Goal: Check status: Check status

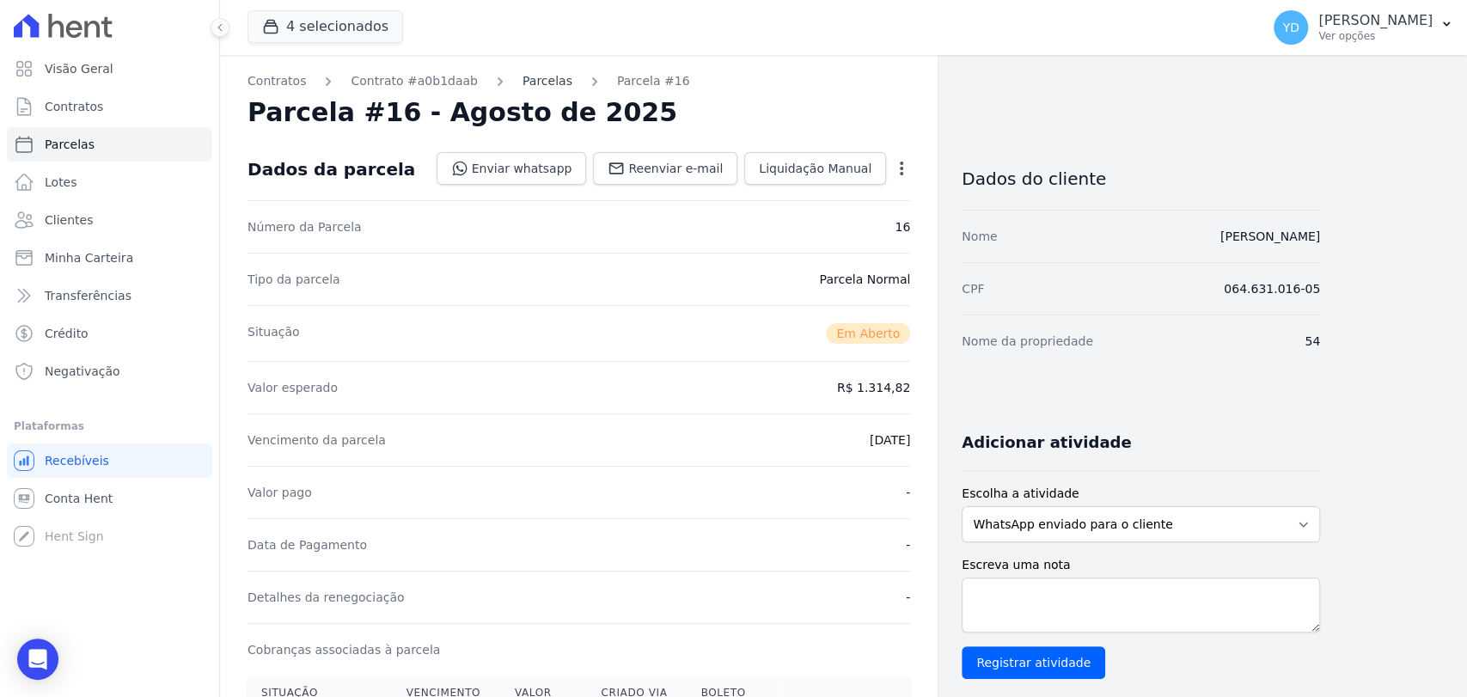
click at [527, 83] on link "Parcelas" at bounding box center [548, 81] width 50 height 18
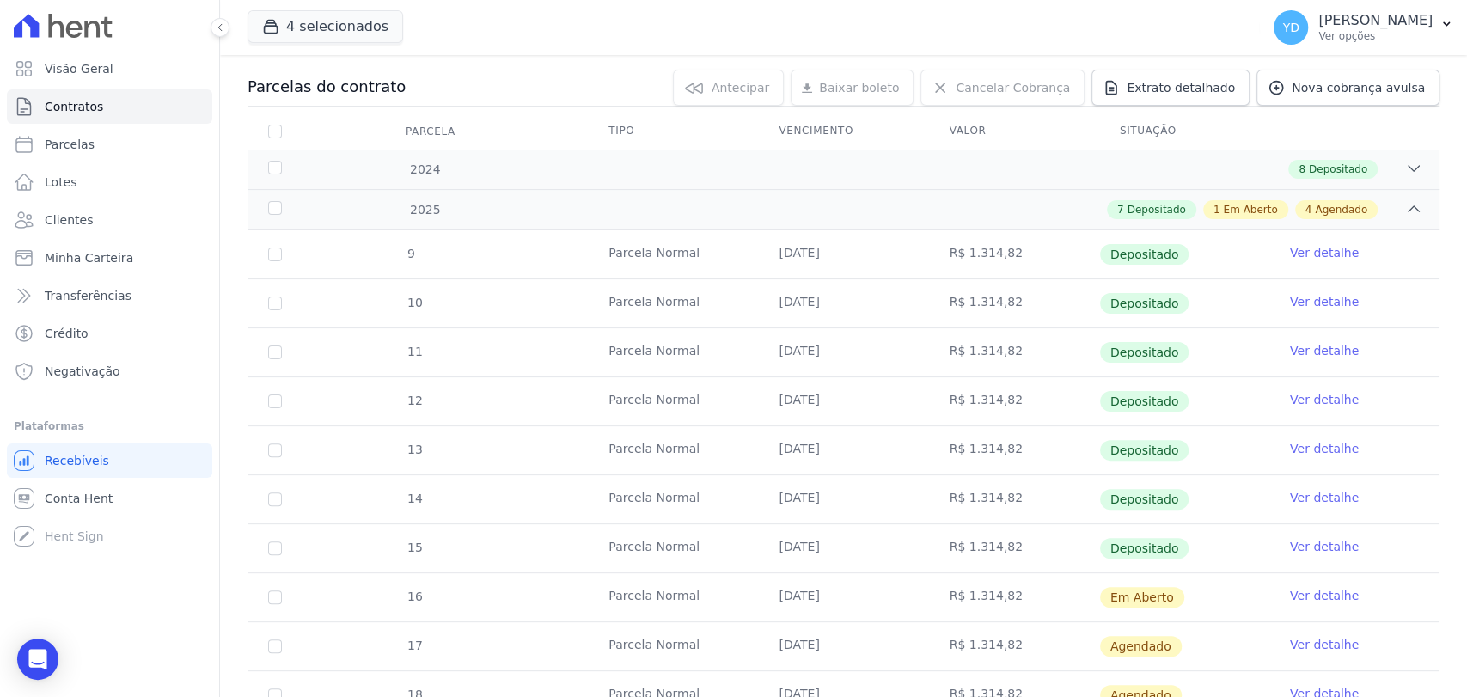
scroll to position [544, 0]
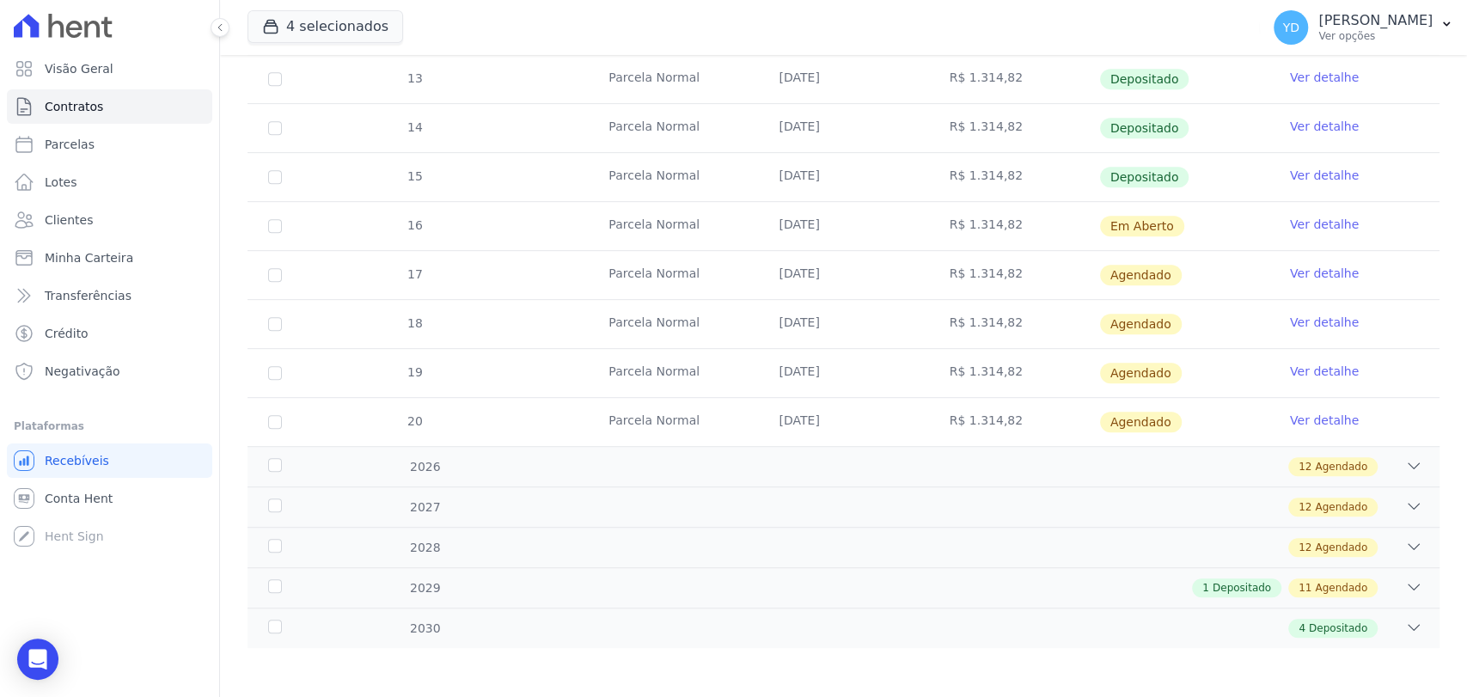
click at [1324, 230] on link "Ver detalhe" at bounding box center [1324, 224] width 69 height 17
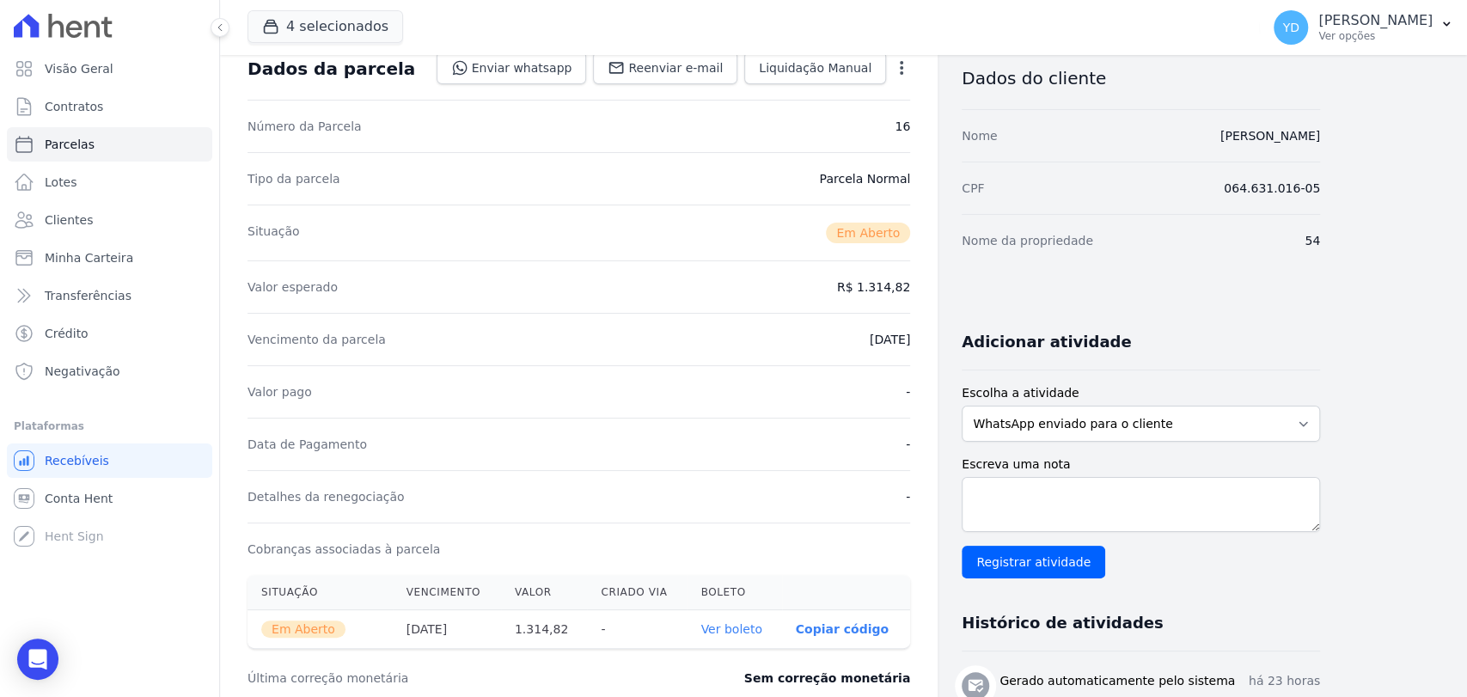
scroll to position [191, 0]
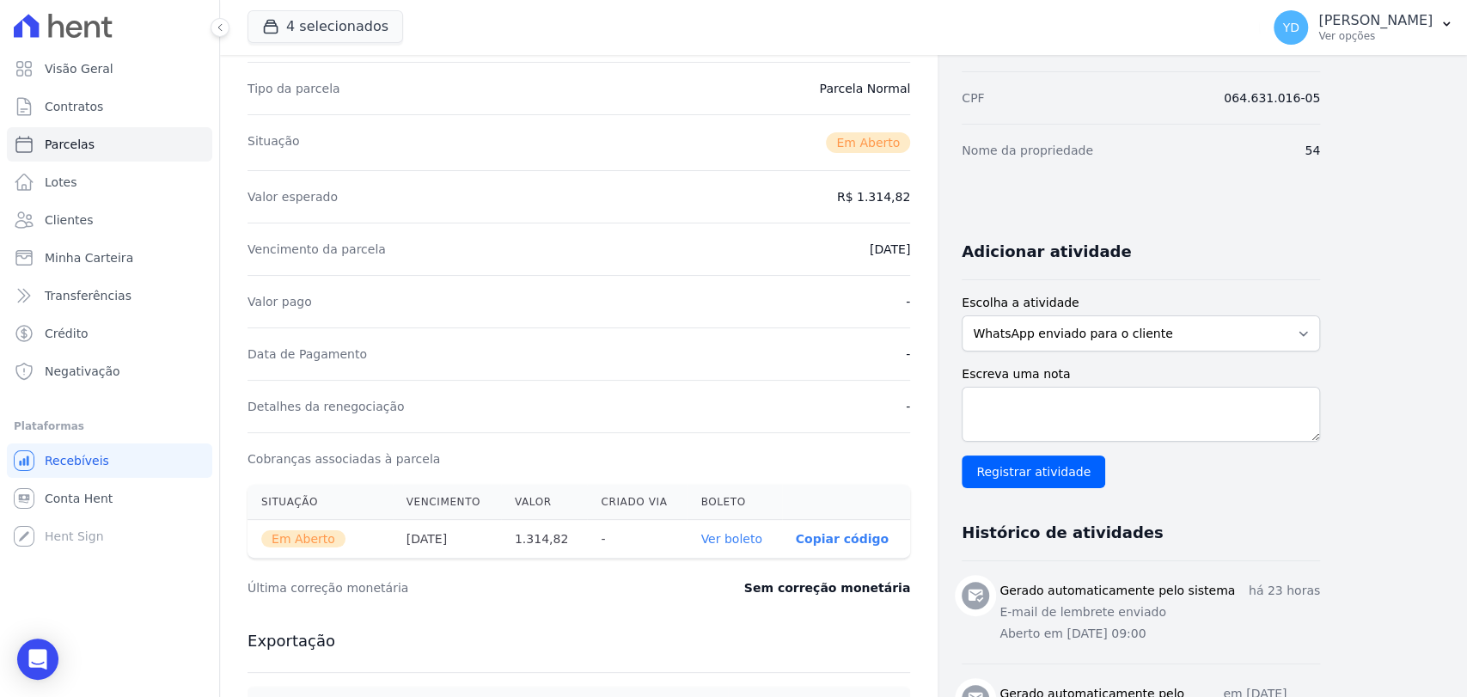
click at [729, 542] on link "Ver boleto" at bounding box center [731, 539] width 61 height 14
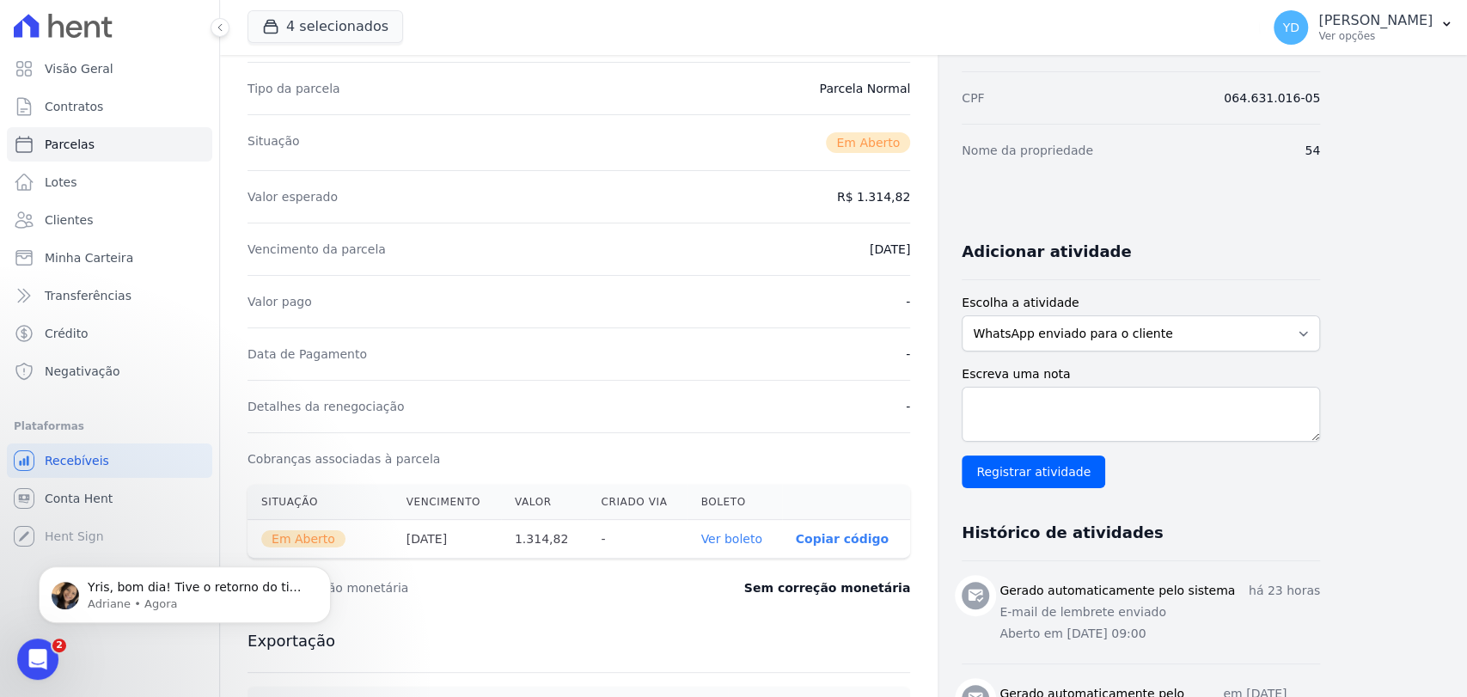
scroll to position [0, 0]
click at [238, 589] on p "Yris, bom dia! Tive o retorno do time de tecnologia e a tela de antecipação (si…" at bounding box center [199, 587] width 222 height 17
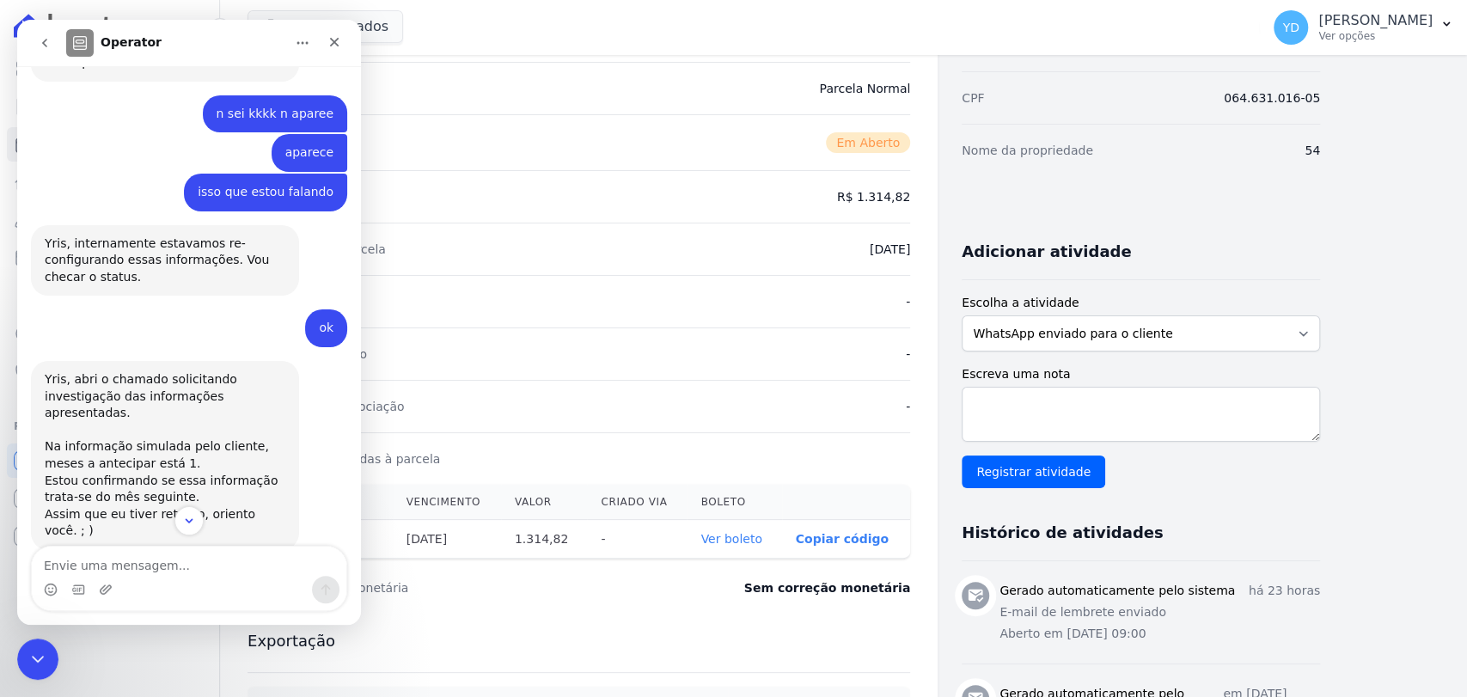
scroll to position [14100, 0]
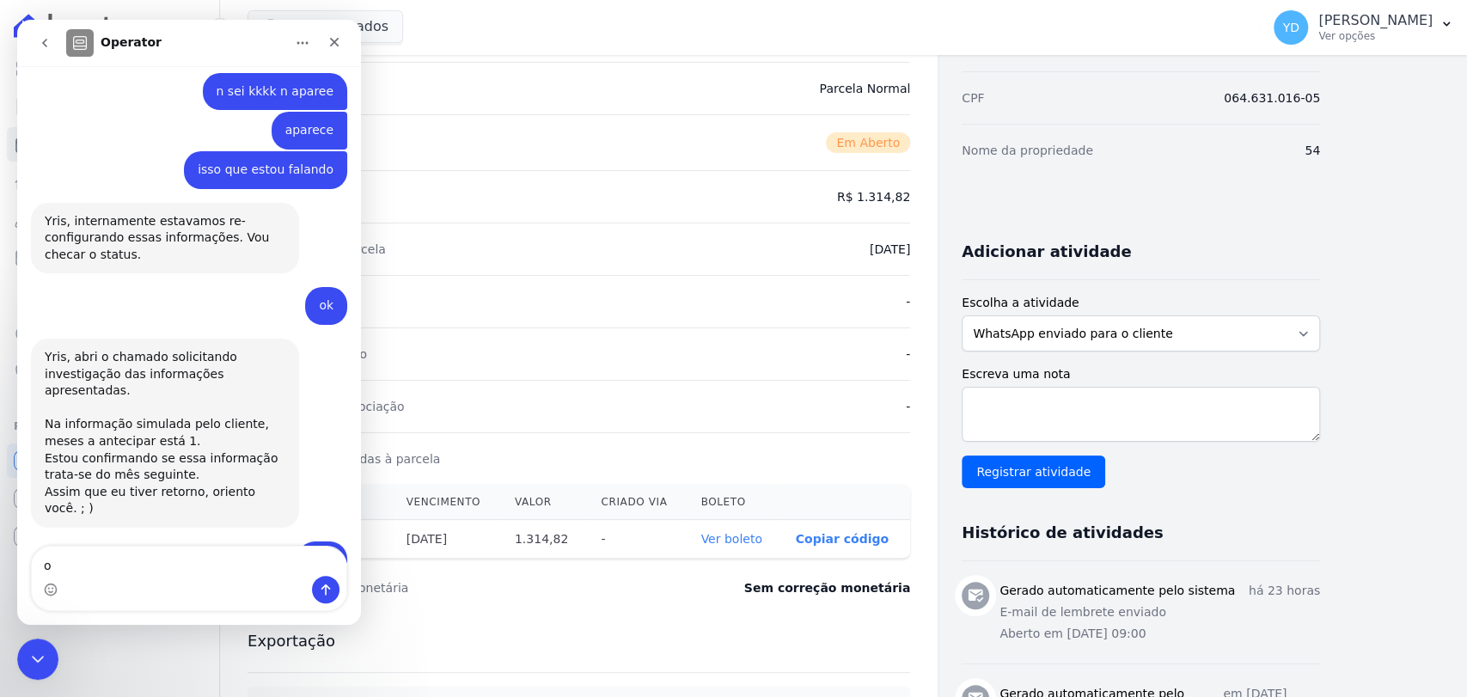
type textarea "ok"
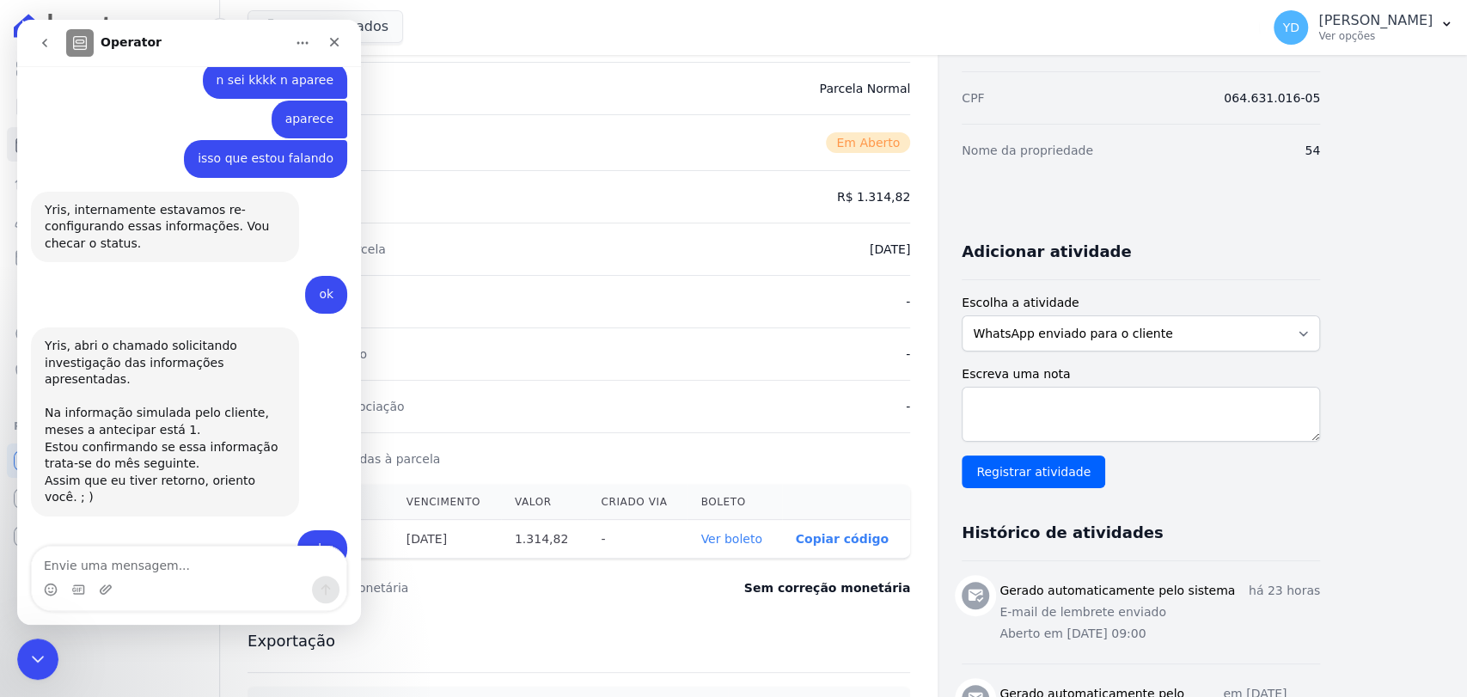
scroll to position [13538, 0]
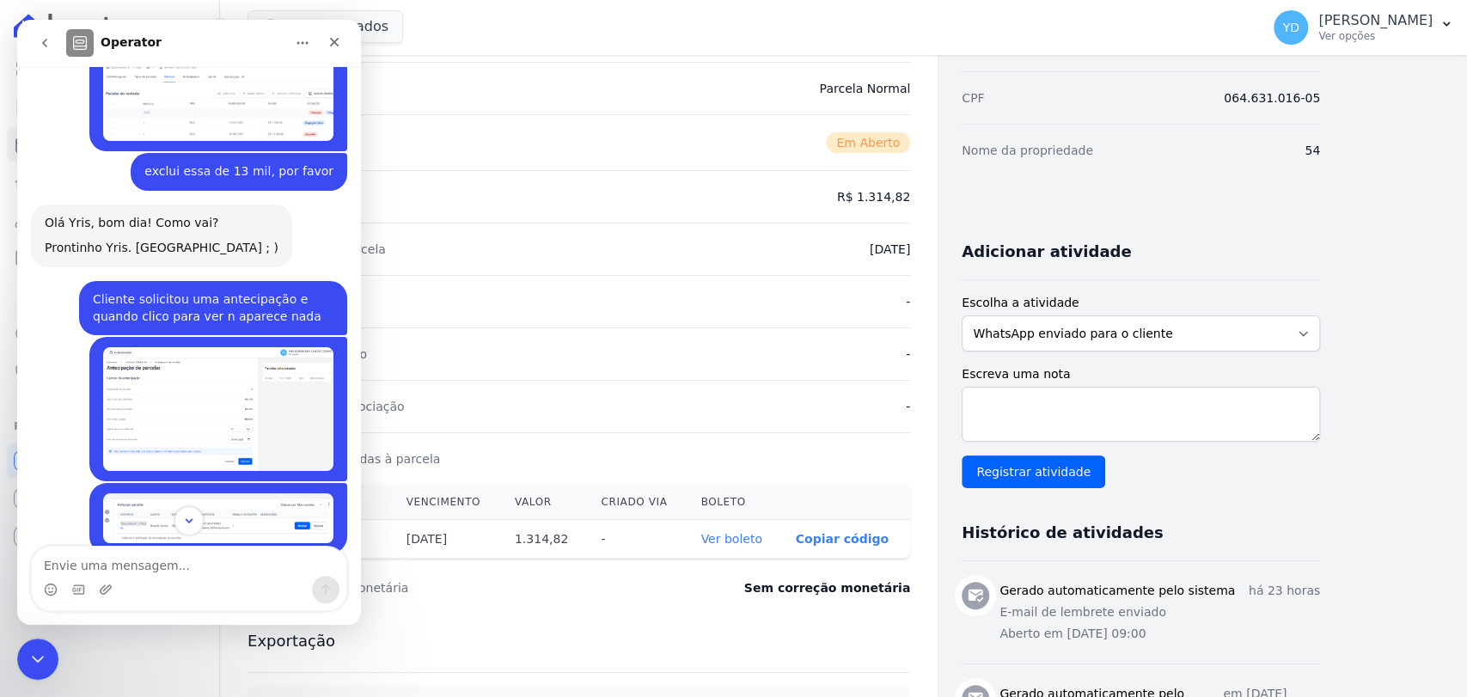
click at [165, 493] on img "YRIS diz…" at bounding box center [218, 518] width 230 height 50
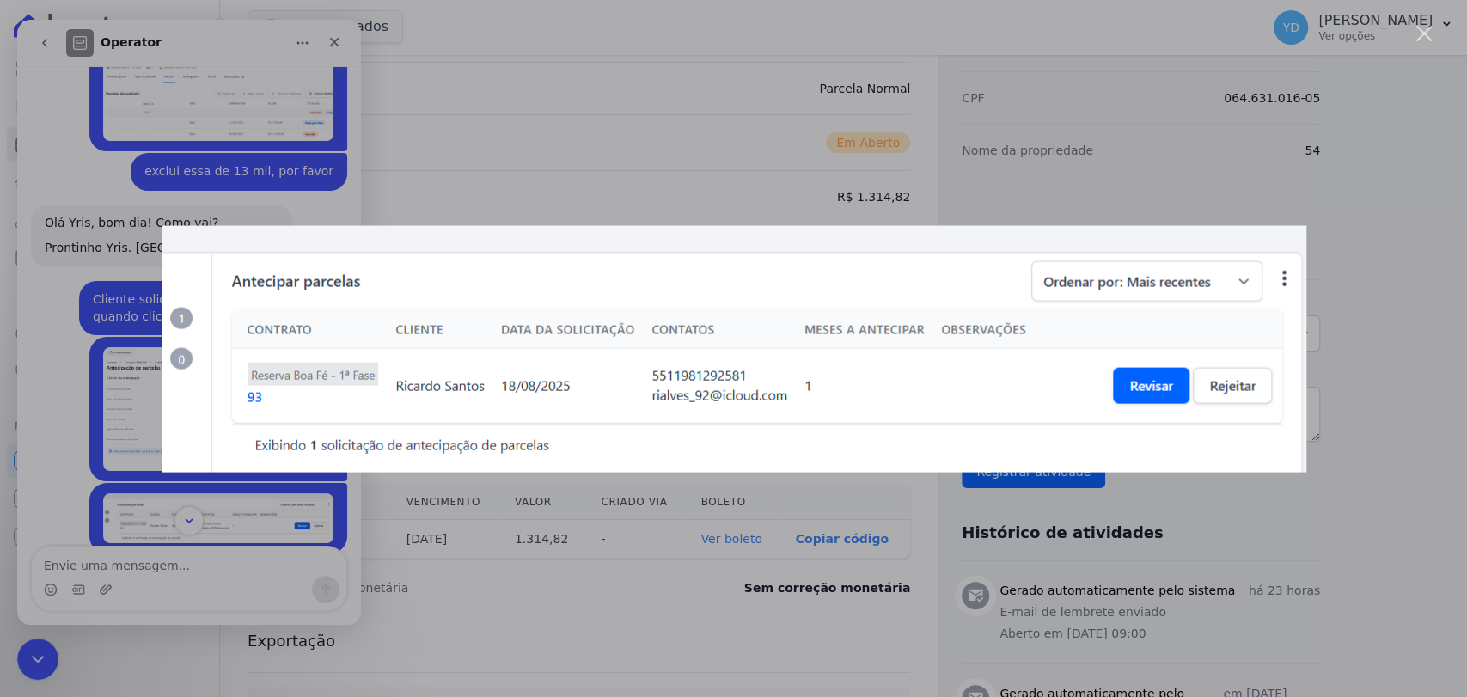
scroll to position [0, 0]
click at [103, 291] on div "Messenger da Intercom" at bounding box center [733, 348] width 1467 height 697
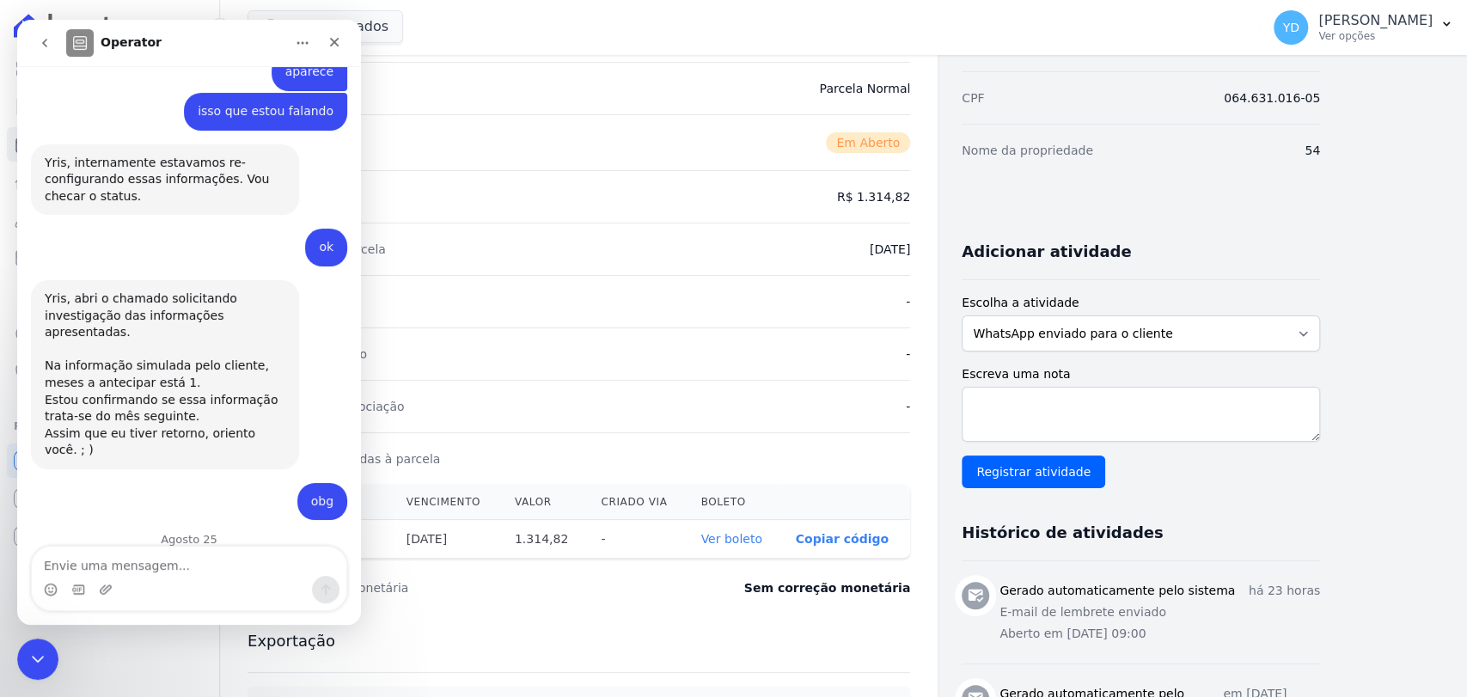
scroll to position [14162, 0]
click at [37, 659] on icon "Fechar mensagem da Intercom" at bounding box center [35, 656] width 21 height 21
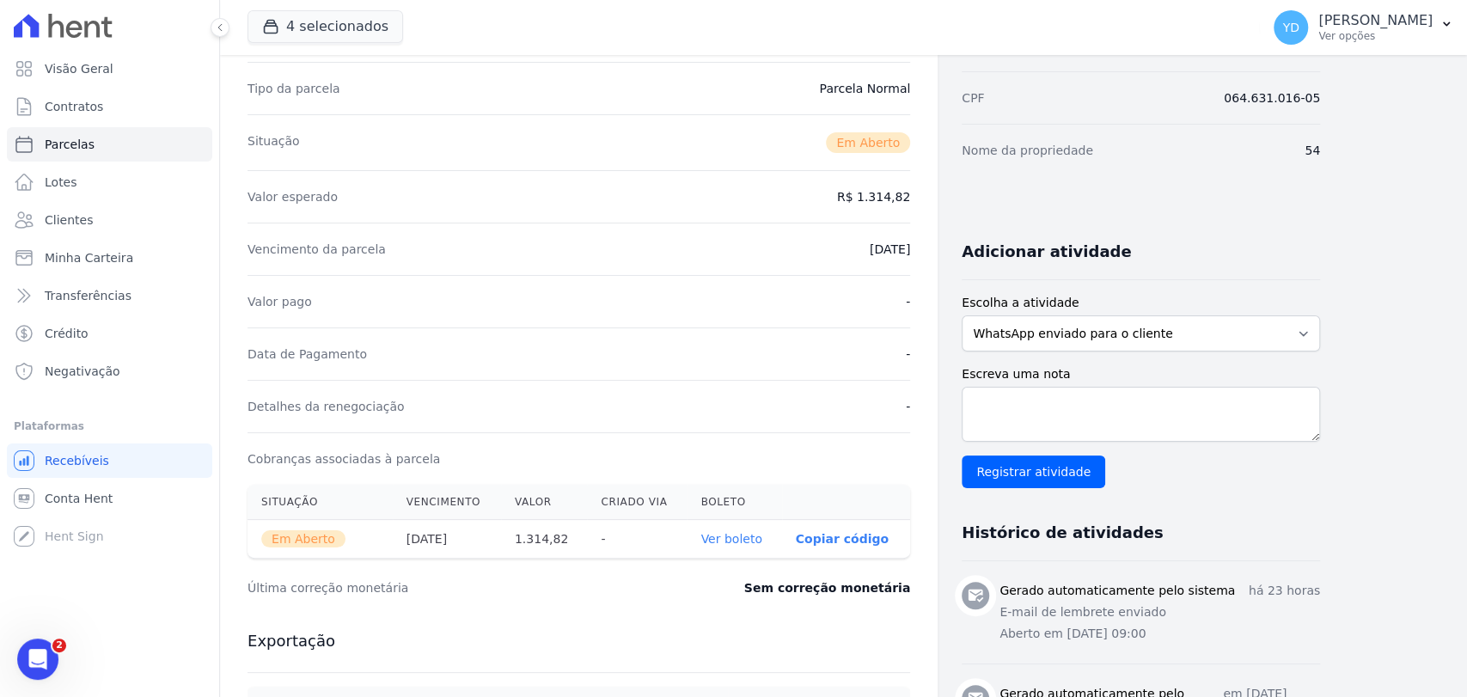
scroll to position [14190, 0]
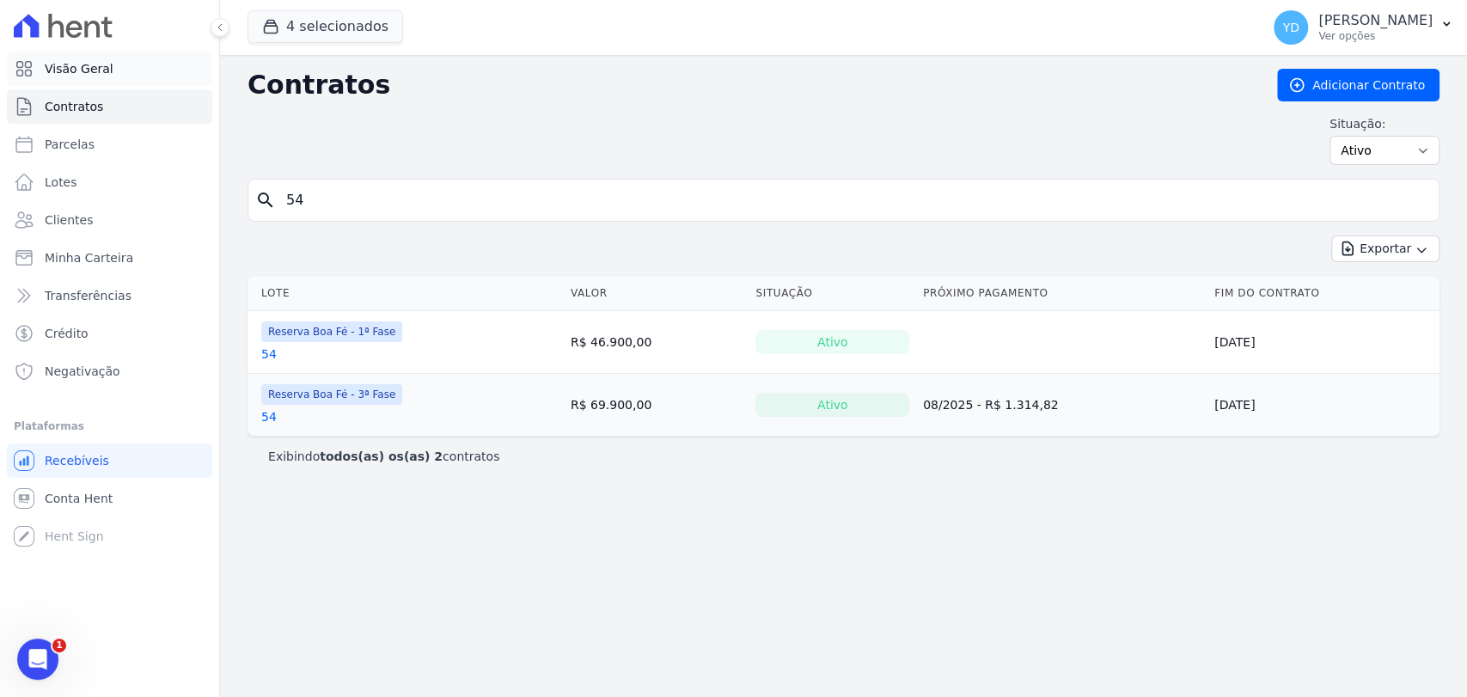
click at [137, 67] on link "Visão Geral" at bounding box center [109, 69] width 205 height 34
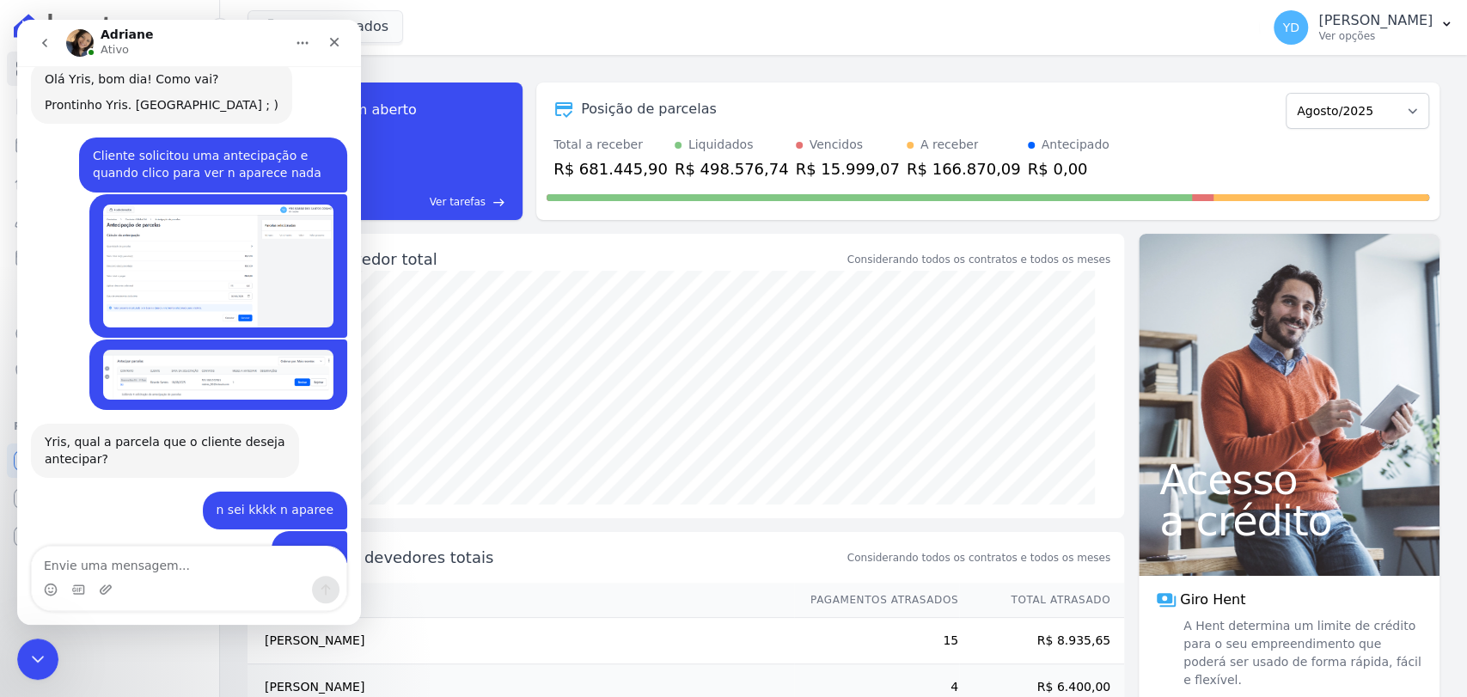
scroll to position [13638, 0]
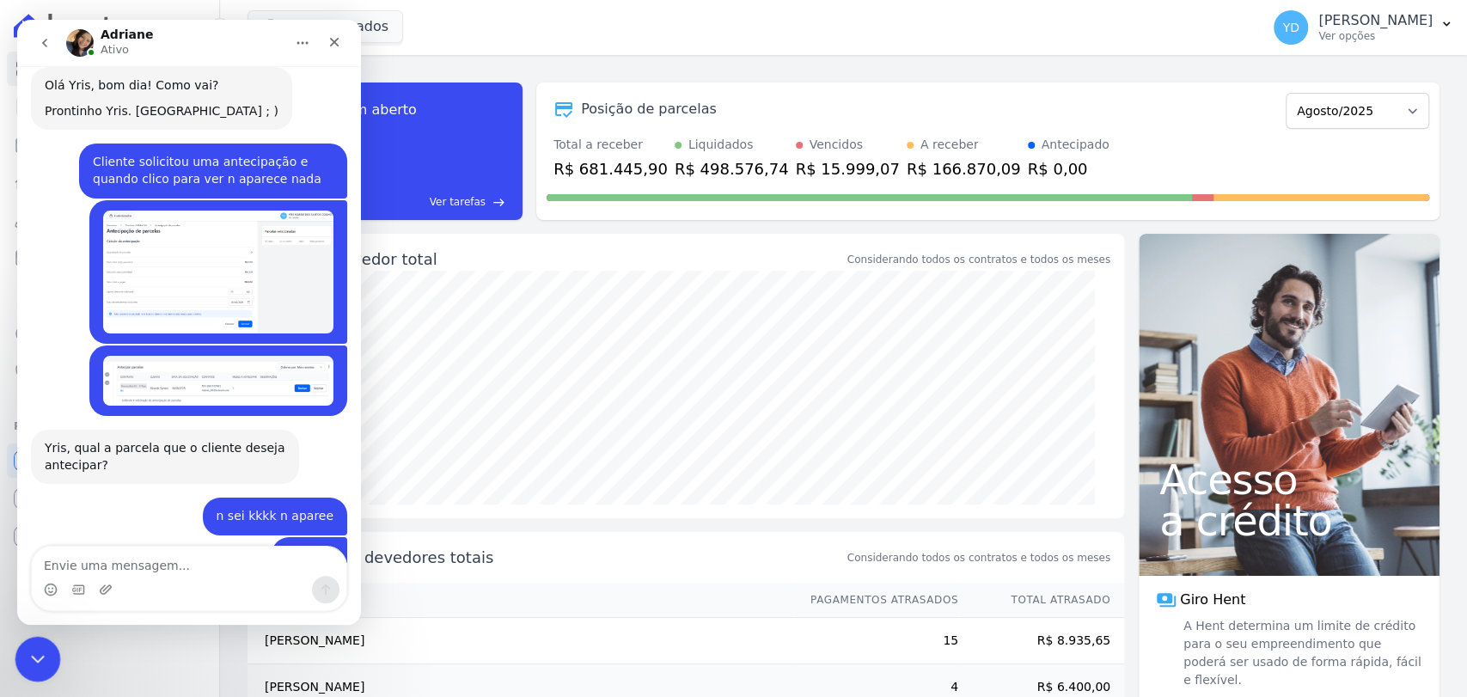
click at [26, 655] on icon "Fechar mensagem da Intercom" at bounding box center [35, 656] width 21 height 21
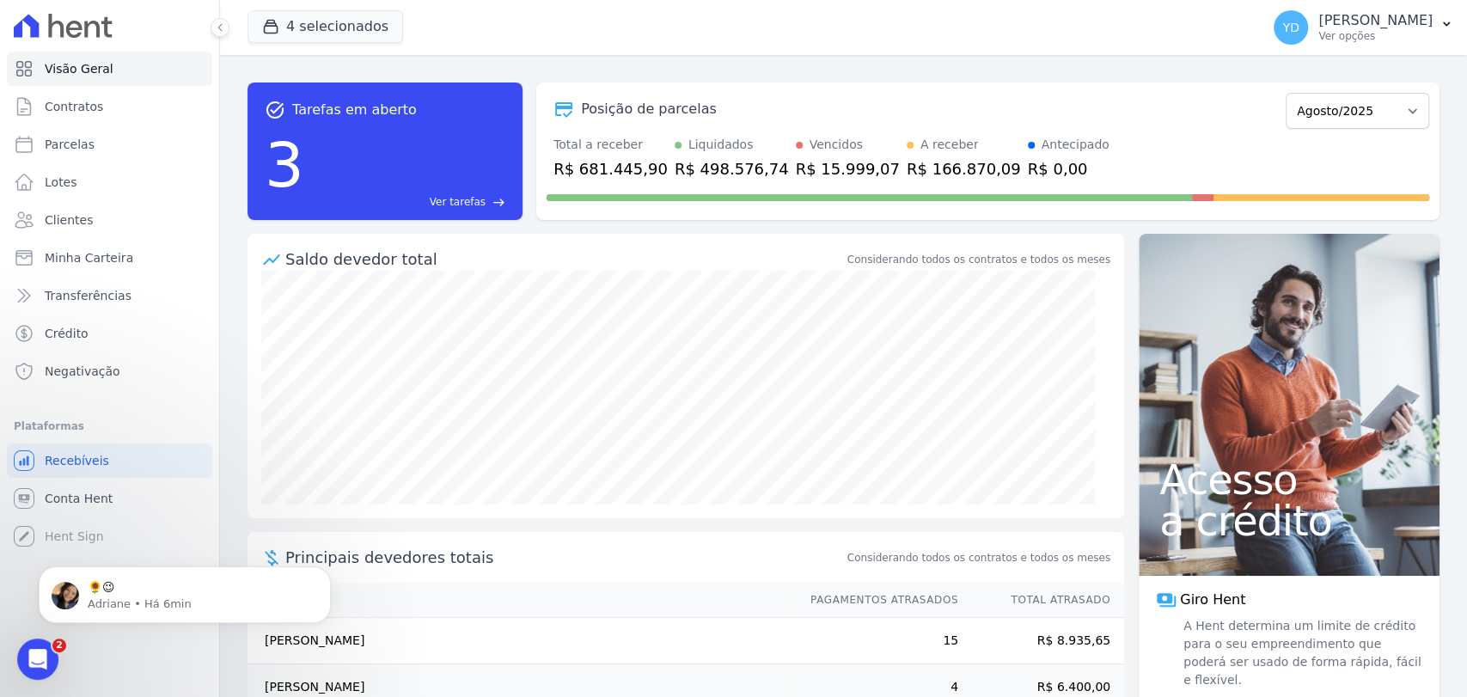
scroll to position [14152, 0]
click at [328, 574] on icon "Dismiss notification" at bounding box center [325, 571] width 6 height 6
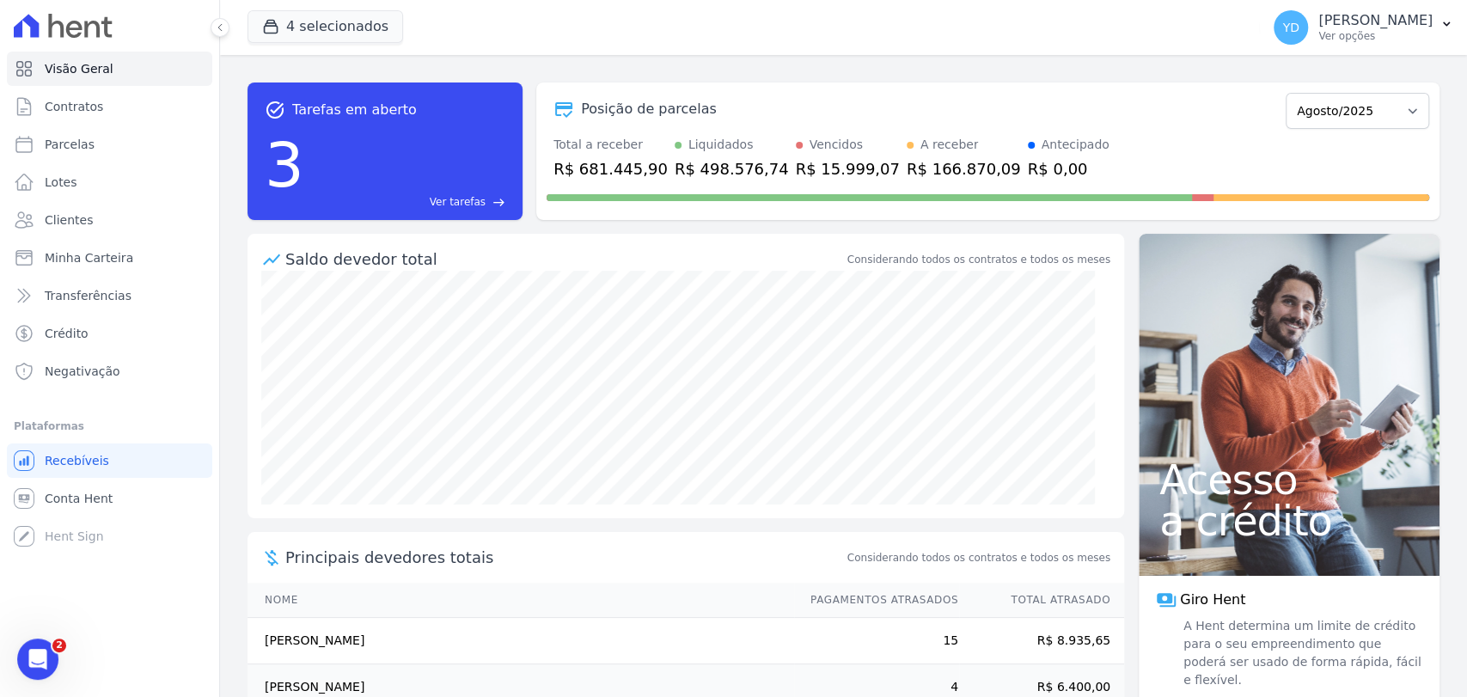
scroll to position [14152, 0]
